Goal: Task Accomplishment & Management: Complete application form

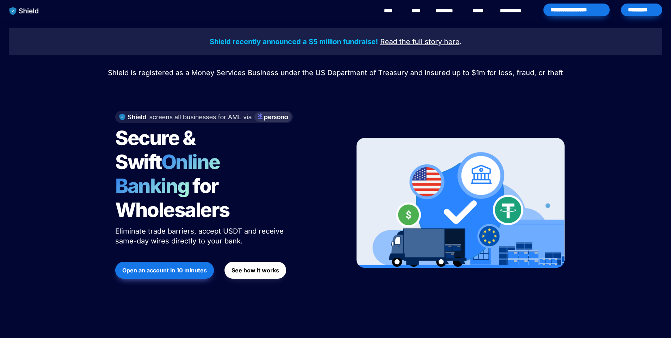
click at [248, 266] on strong "See how it works" at bounding box center [255, 269] width 48 height 7
click at [637, 7] on div "*********" at bounding box center [641, 10] width 41 height 13
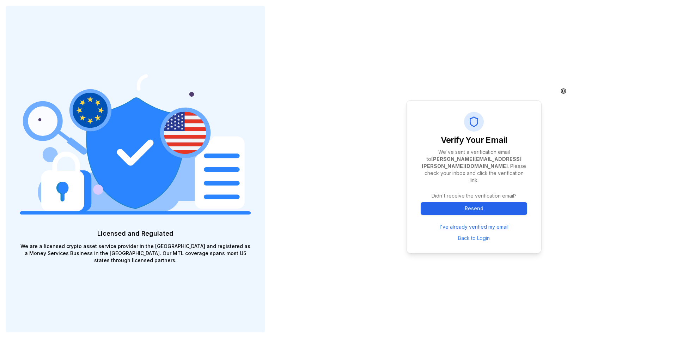
click at [470, 223] on link "I've already verified my email" at bounding box center [473, 226] width 69 height 7
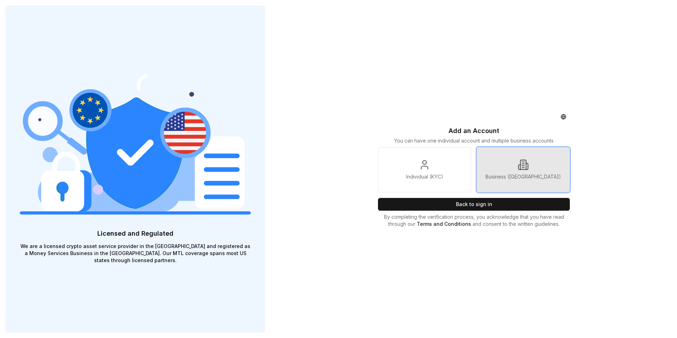
click at [520, 165] on icon at bounding box center [522, 164] width 11 height 11
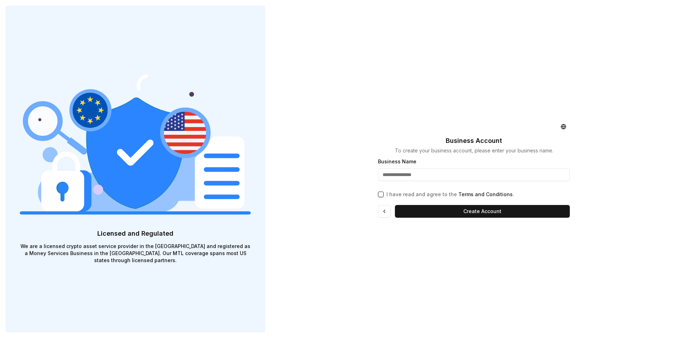
click at [404, 177] on input "Business Name" at bounding box center [474, 174] width 192 height 13
click at [352, 191] on div "Business Account To create your business account, please enter your business na…" at bounding box center [474, 169] width 406 height 338
click at [380, 195] on button "I have read and agree to the Terms and Conditions ." at bounding box center [381, 194] width 6 height 6
click at [387, 174] on input "Business Name" at bounding box center [474, 174] width 192 height 13
type input "**********"
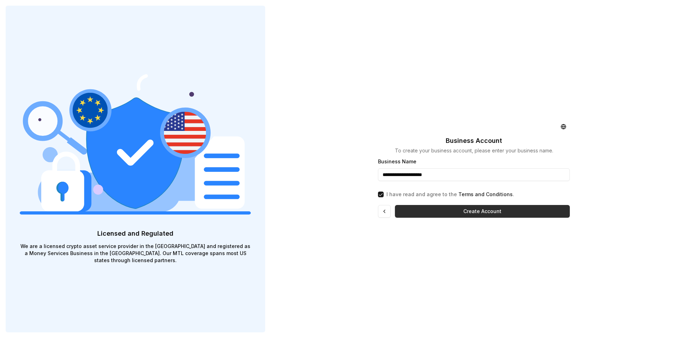
click at [442, 216] on button "Create Account" at bounding box center [482, 211] width 175 height 13
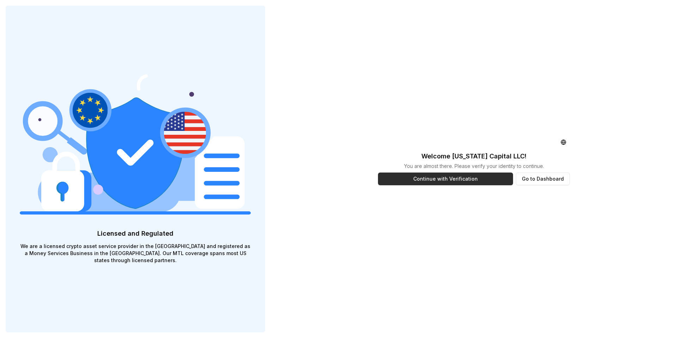
click at [453, 178] on button "Continue with Verification" at bounding box center [445, 178] width 135 height 13
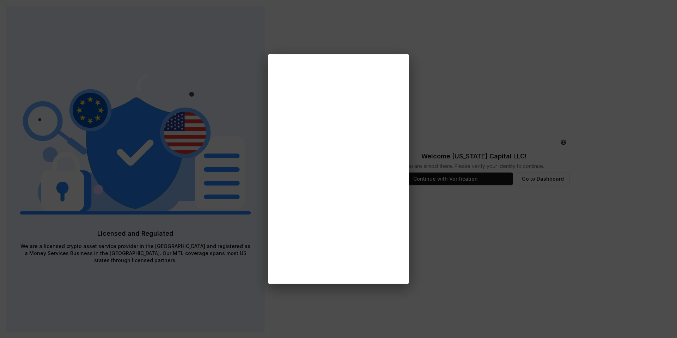
click at [421, 241] on div at bounding box center [338, 169] width 677 height 338
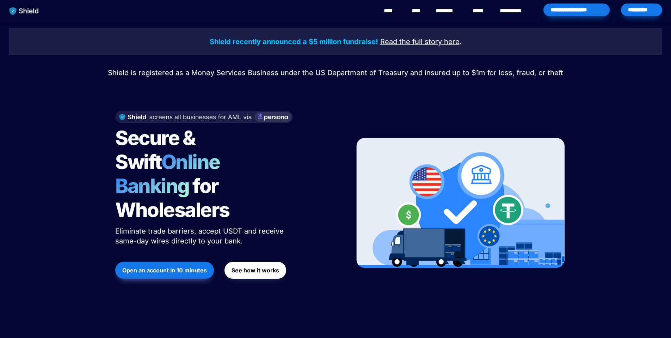
click at [636, 10] on div "*********" at bounding box center [641, 10] width 41 height 13
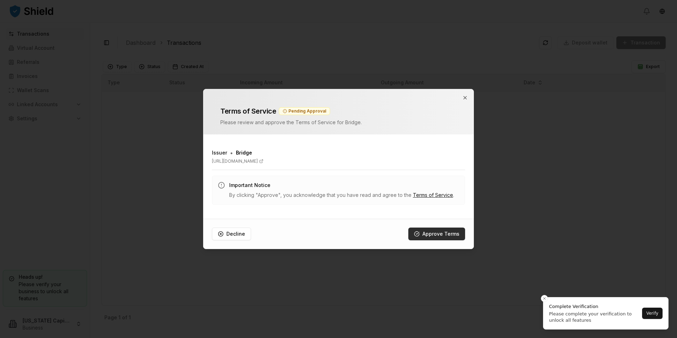
click at [427, 233] on button "Approve Terms" at bounding box center [436, 233] width 57 height 13
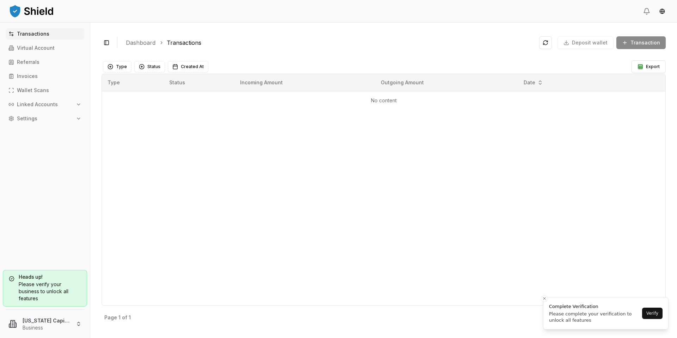
click at [46, 293] on div "Please verify your business to unlock all features" at bounding box center [45, 290] width 72 height 21
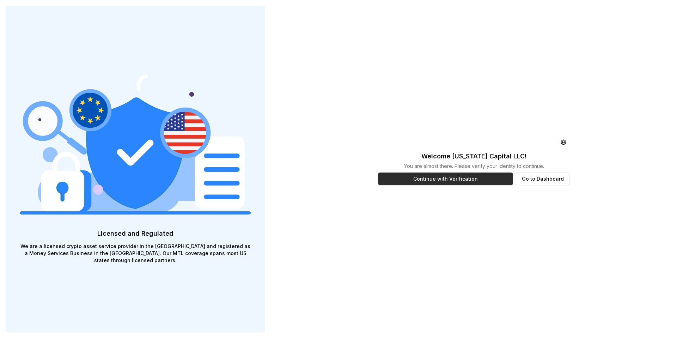
click at [452, 177] on button "Continue with Verification" at bounding box center [445, 178] width 135 height 13
